Goal: Find specific page/section: Find specific page/section

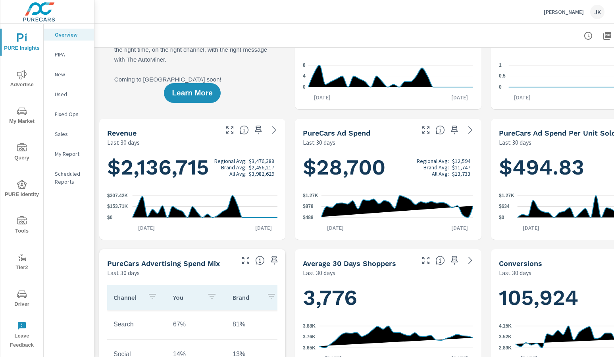
scroll to position [0, 0]
click at [22, 111] on icon "nav menu" at bounding box center [22, 111] width 10 height 10
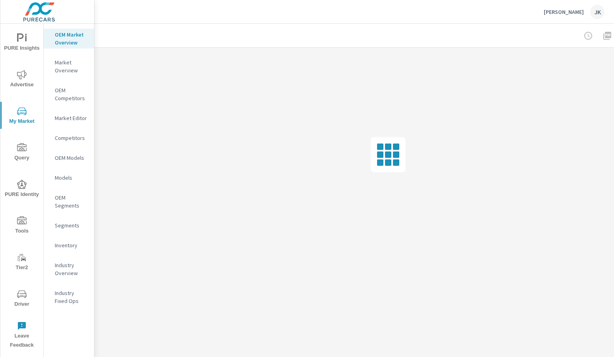
click at [68, 120] on p "Market Editor" at bounding box center [71, 118] width 33 height 8
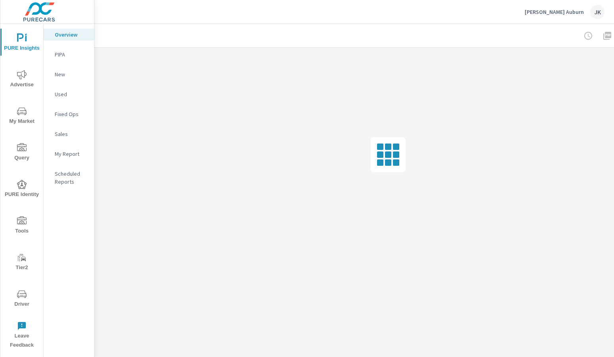
click at [23, 297] on icon "nav menu" at bounding box center [22, 294] width 10 height 10
